Goal: Task Accomplishment & Management: Manage account settings

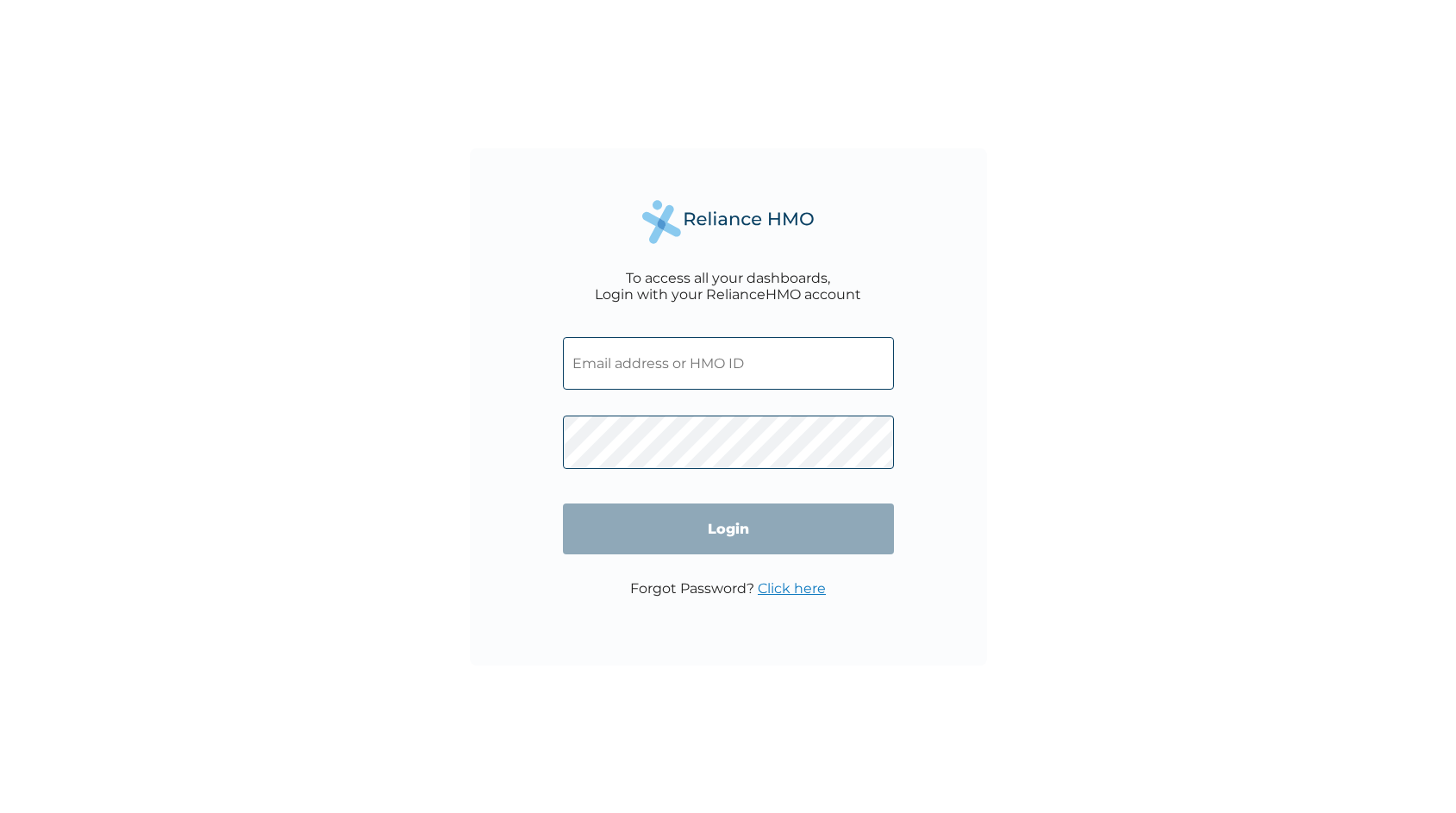
type input "xim/10011/a"
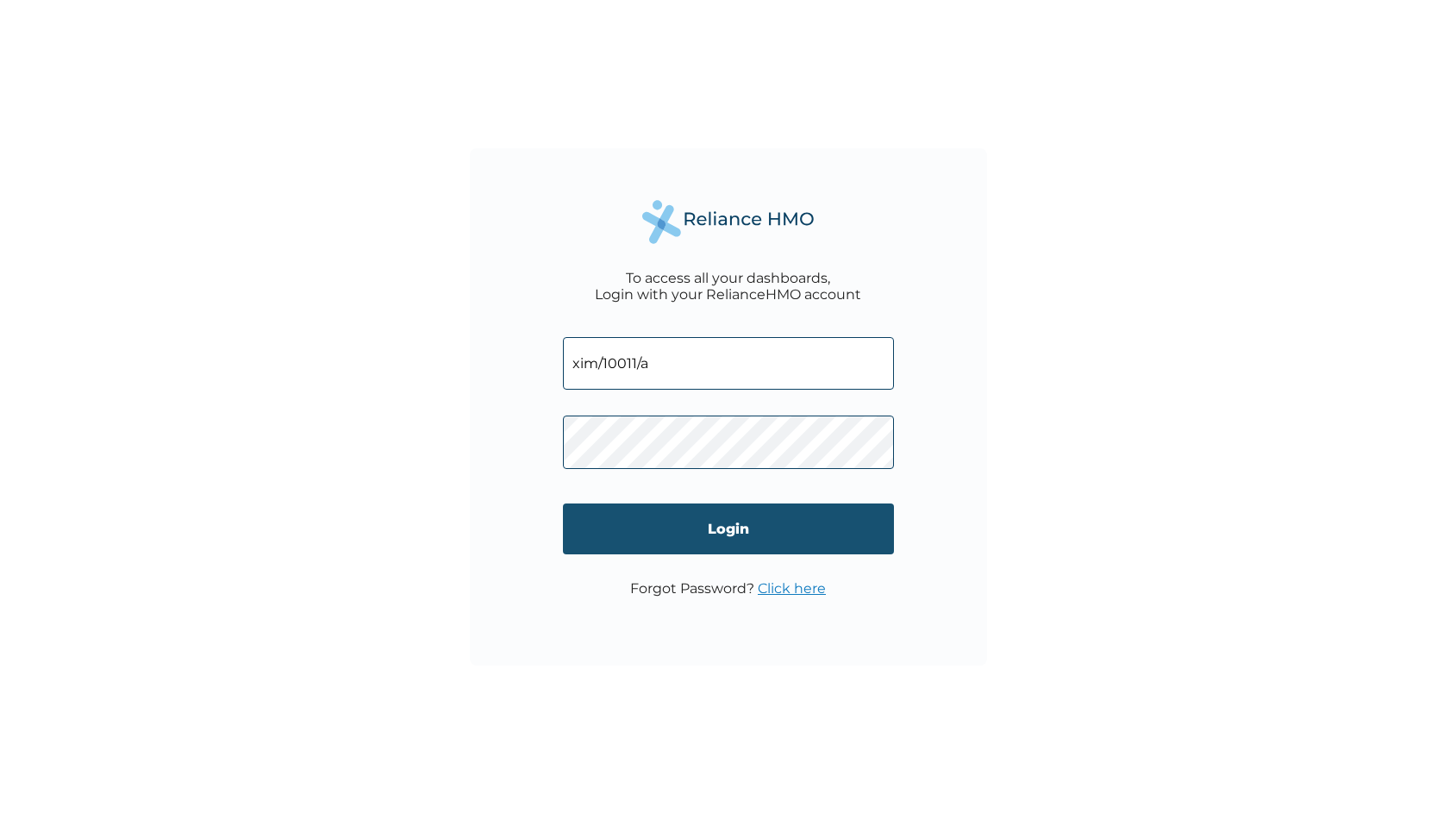
click at [655, 530] on input "Login" at bounding box center [728, 528] width 331 height 51
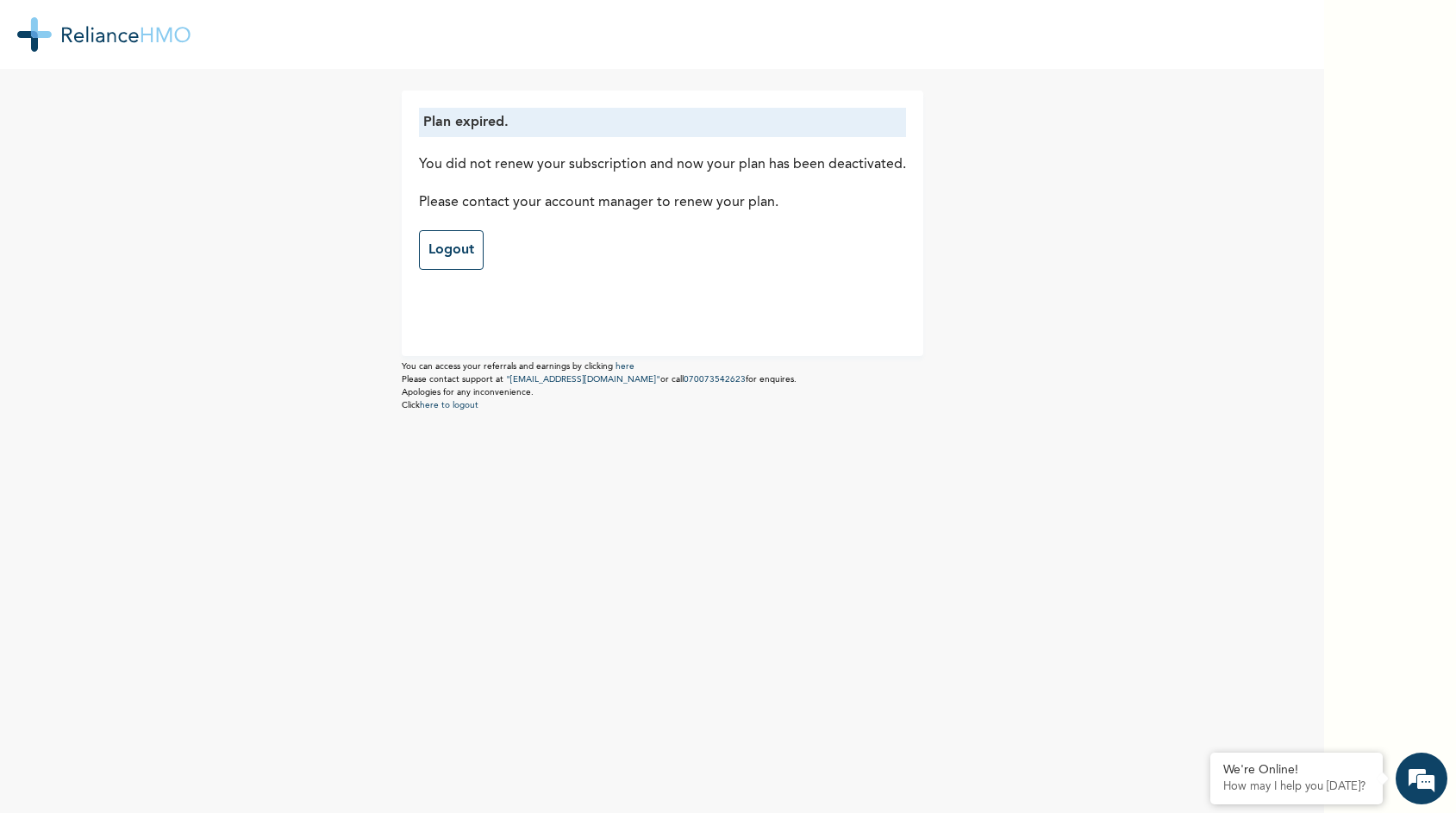
click at [134, 34] on img at bounding box center [104, 34] width 173 height 34
